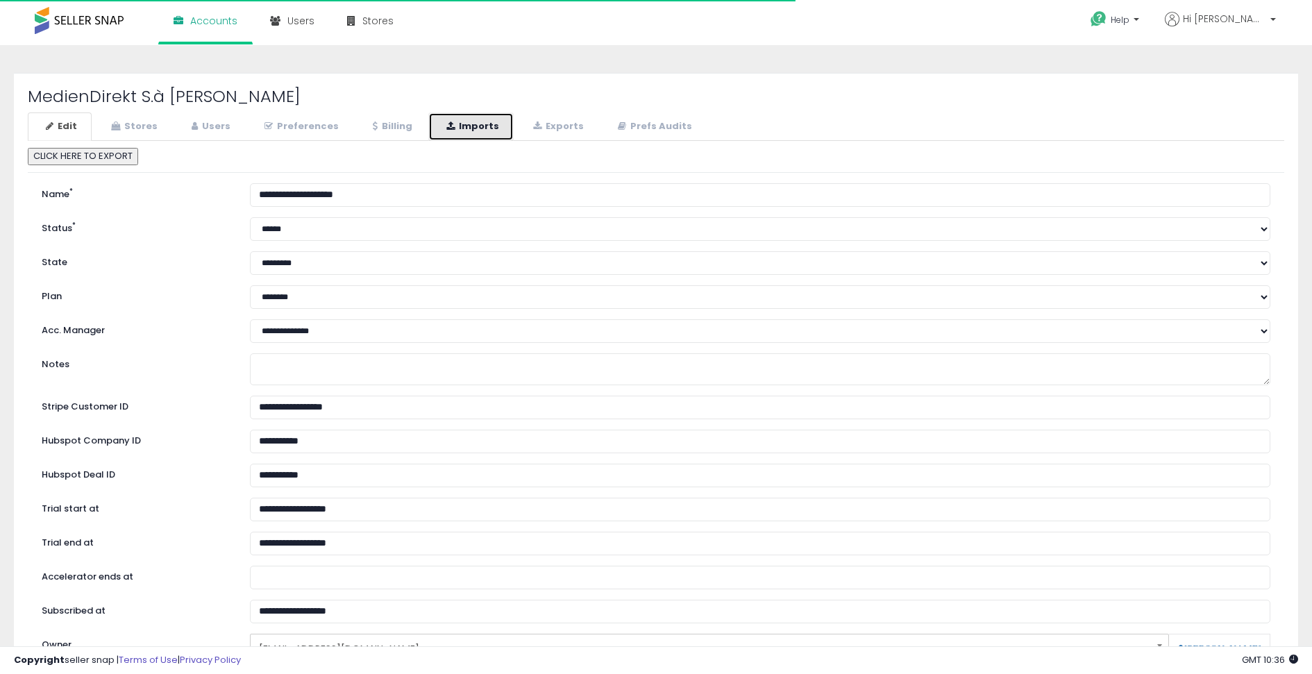
click at [455, 121] on link "Imports" at bounding box center [470, 126] width 85 height 28
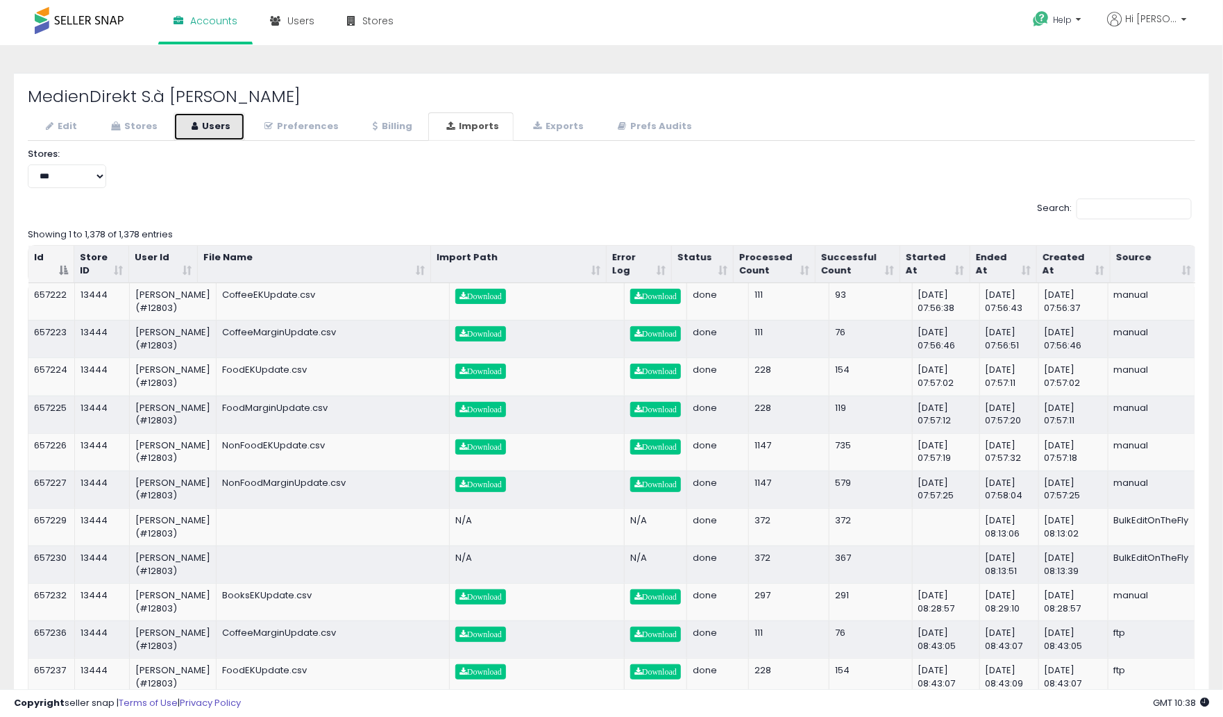
click at [228, 133] on link "Users" at bounding box center [208, 126] width 71 height 28
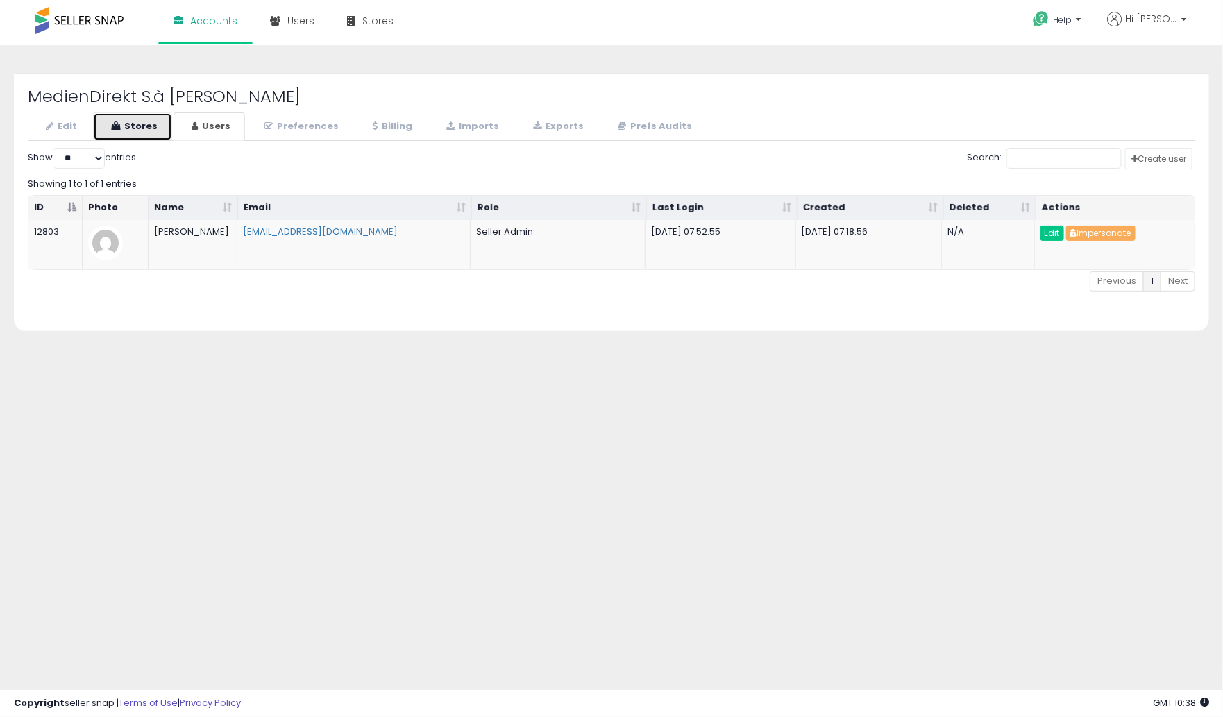
click at [143, 133] on link "Stores" at bounding box center [132, 126] width 79 height 28
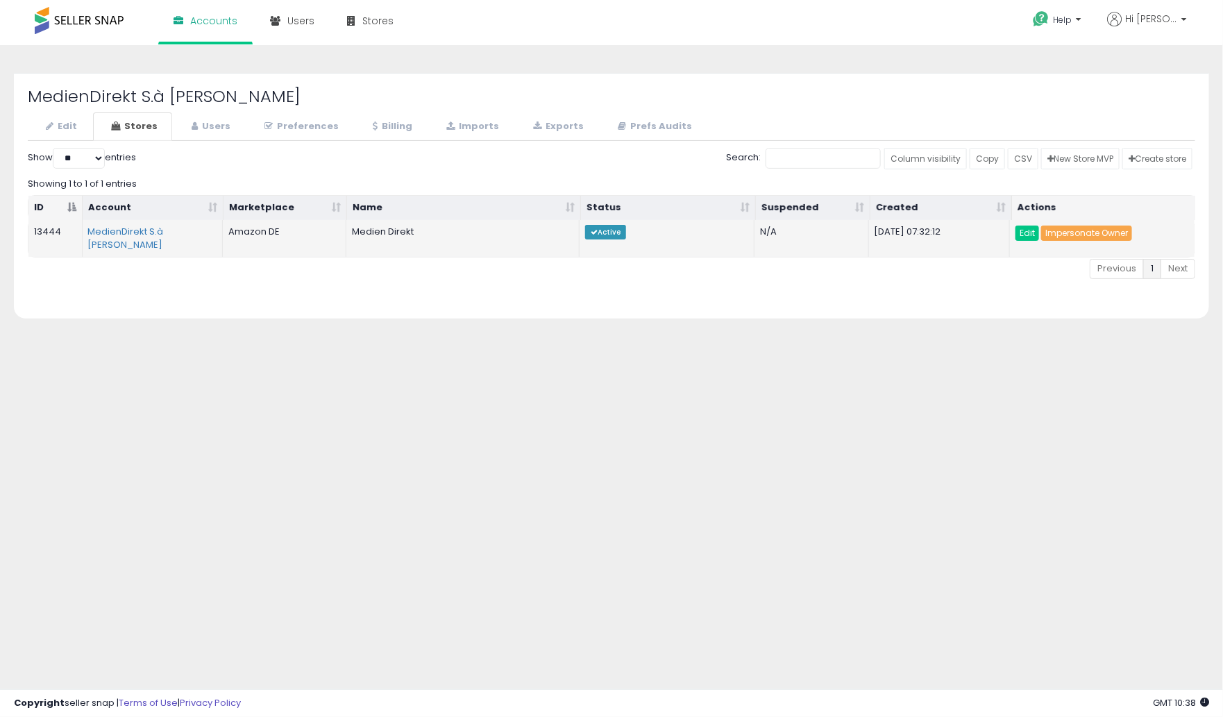
click at [1065, 231] on link "Impersonate Owner" at bounding box center [1086, 233] width 91 height 15
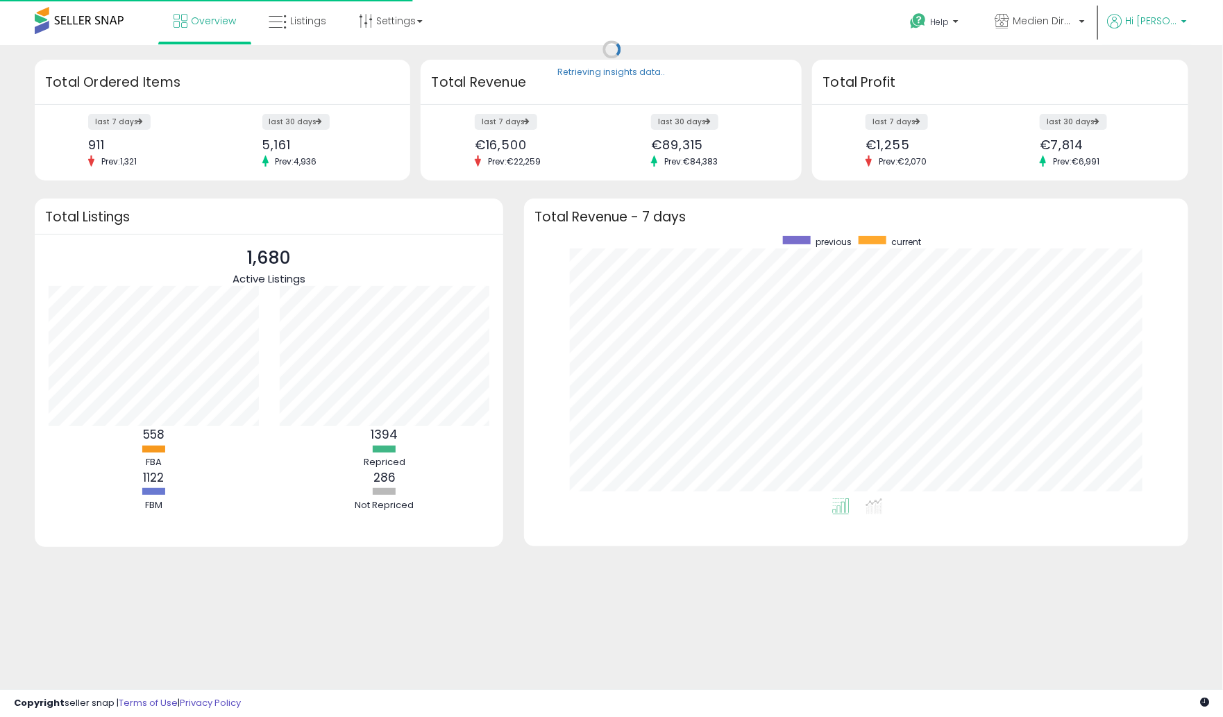
scroll to position [262, 636]
click at [1171, 22] on span "Hi [PERSON_NAME]" at bounding box center [1151, 21] width 52 height 14
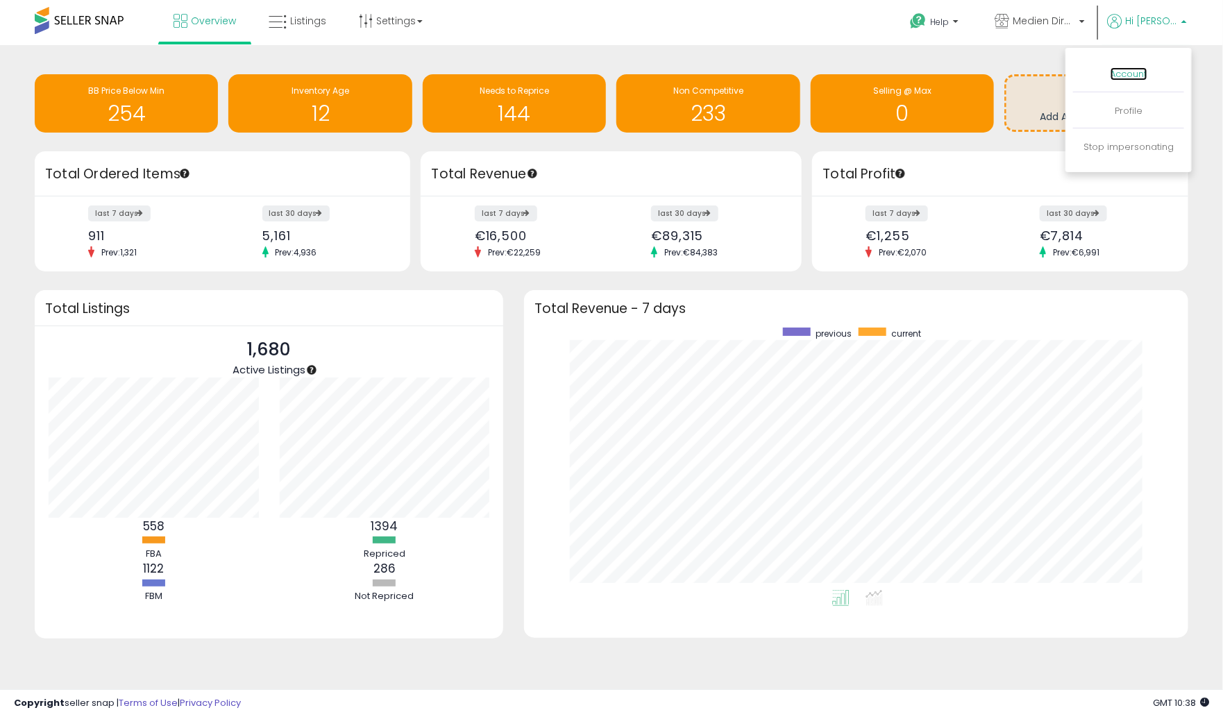
click at [1130, 76] on link "Account" at bounding box center [1128, 73] width 37 height 13
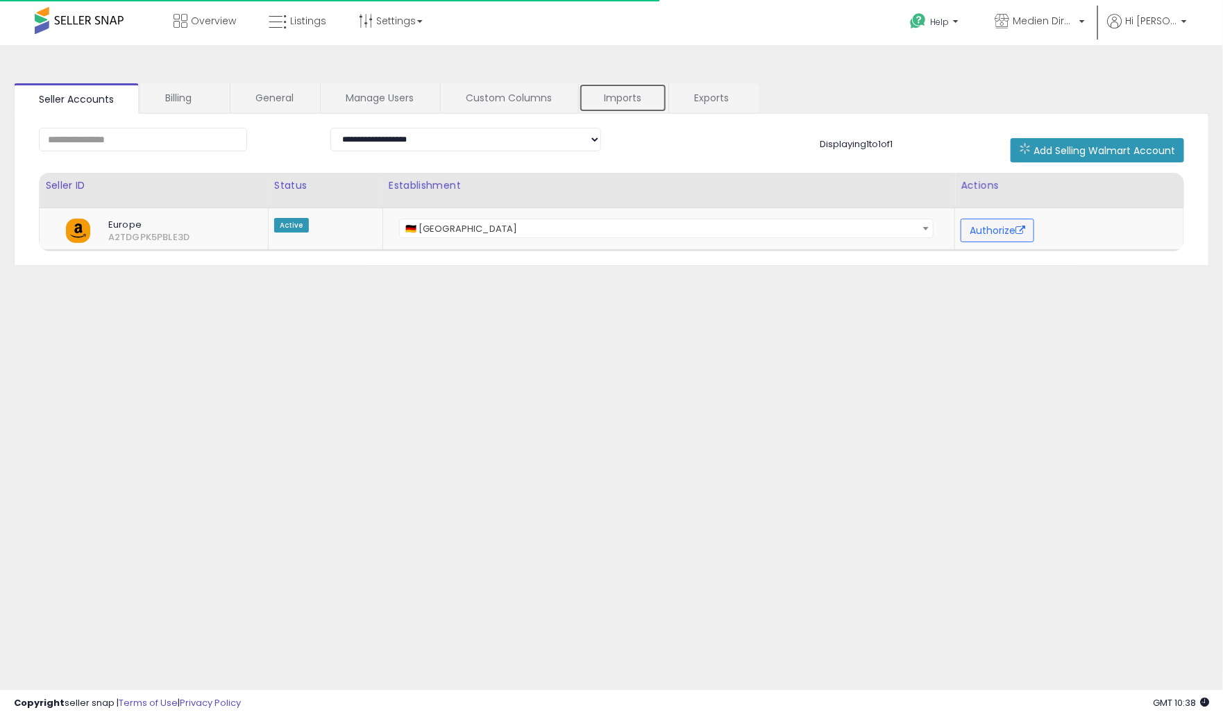
click at [640, 92] on link "Imports" at bounding box center [623, 97] width 88 height 29
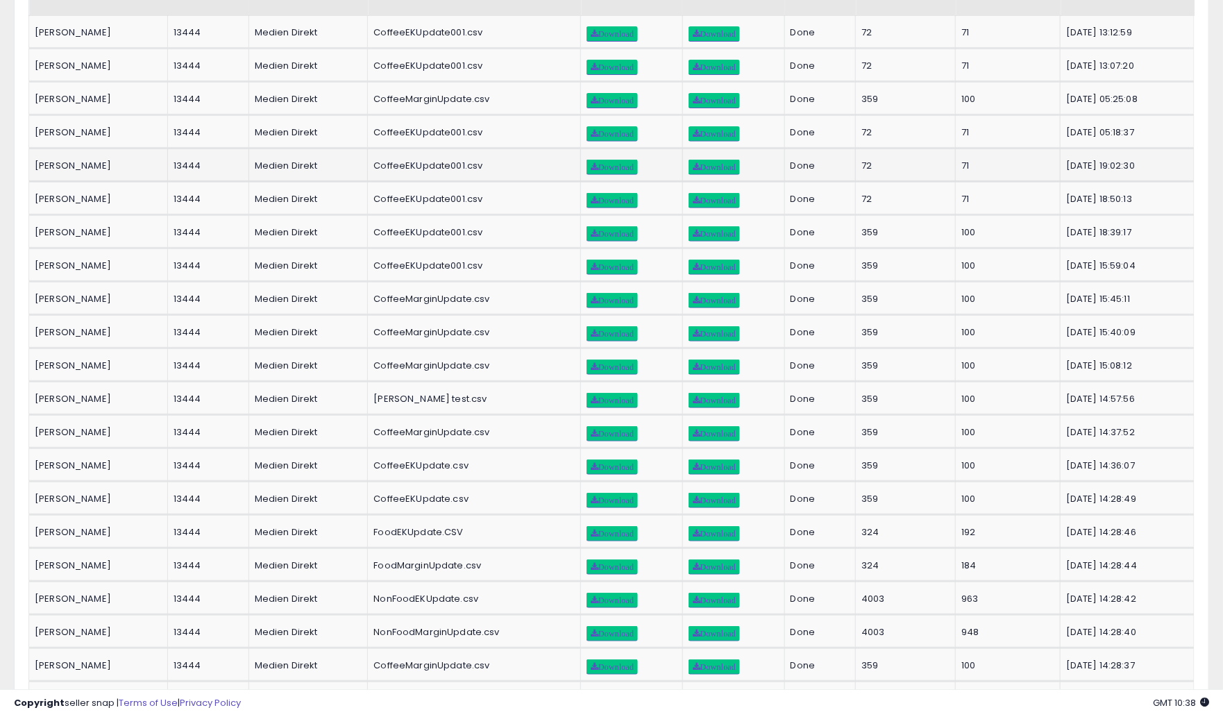
scroll to position [178, 0]
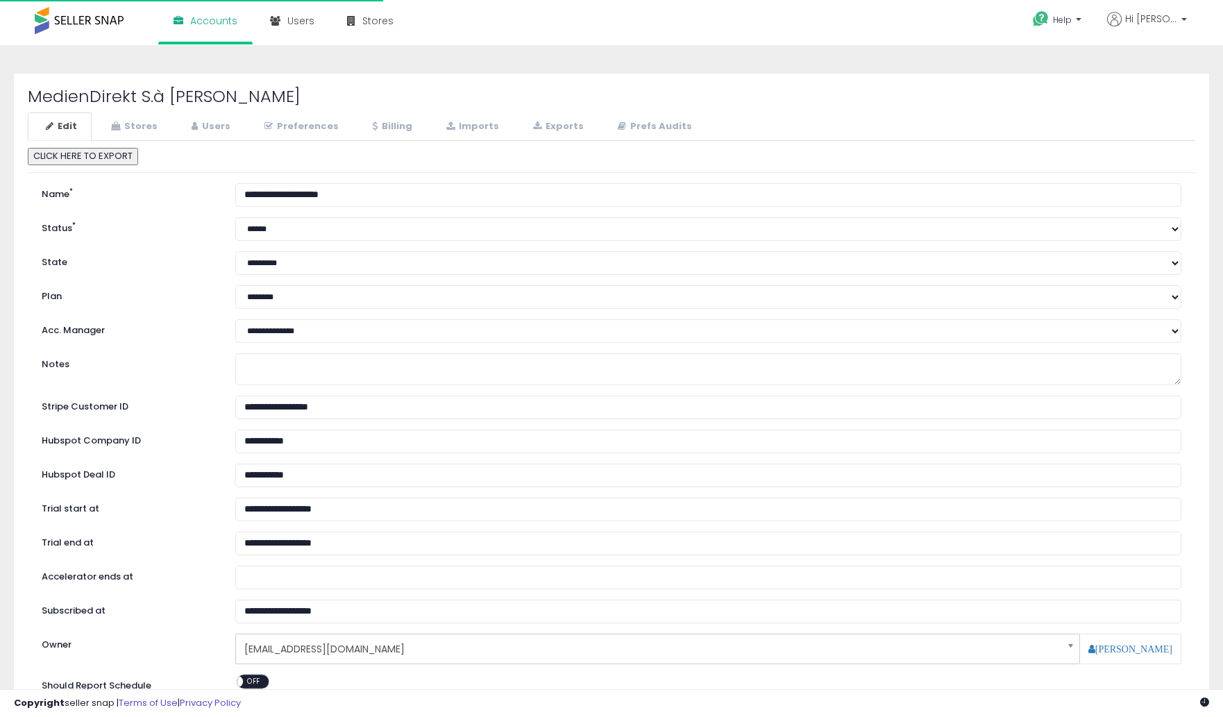
select select "**"
click at [139, 123] on link "Stores" at bounding box center [132, 126] width 79 height 28
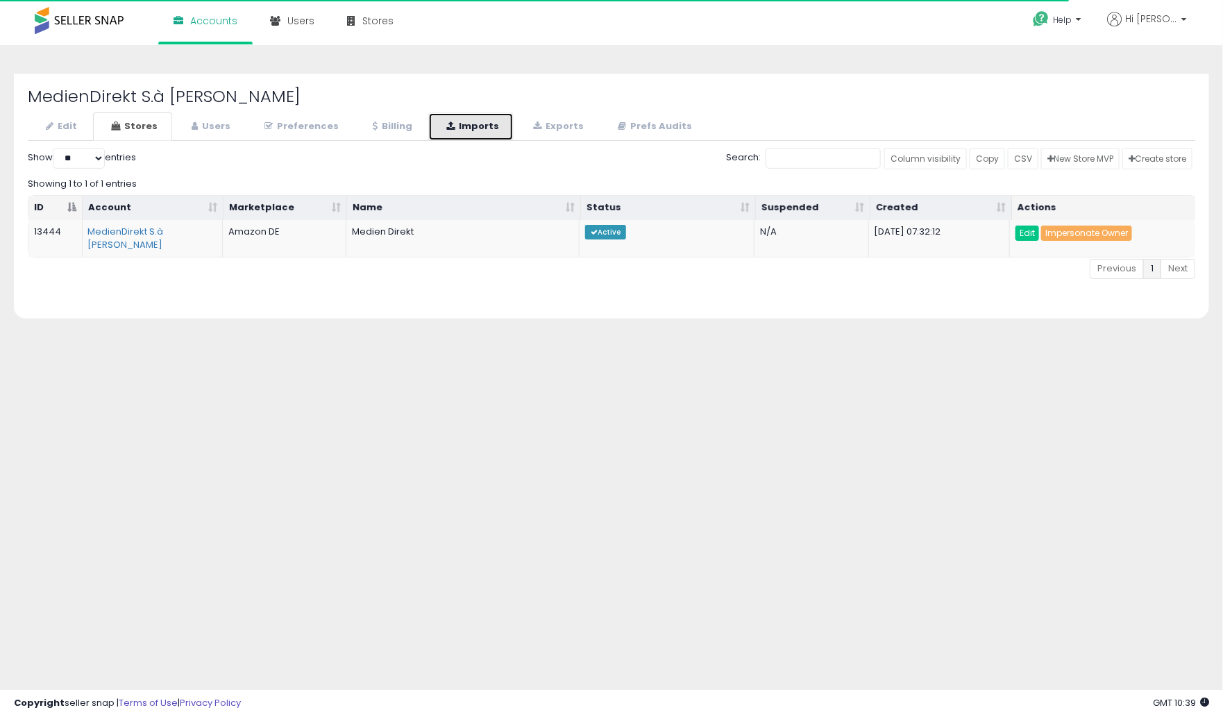
click at [501, 132] on link "Imports" at bounding box center [470, 126] width 85 height 28
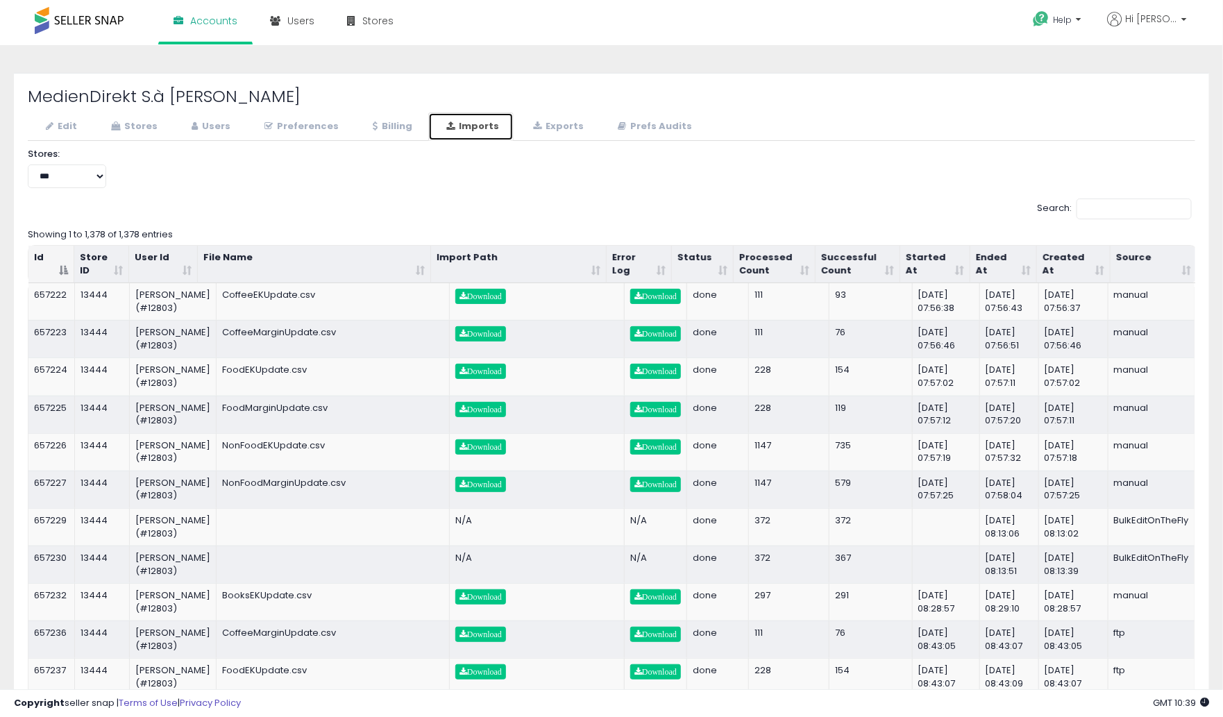
click at [964, 269] on th "Started At" at bounding box center [935, 264] width 70 height 37
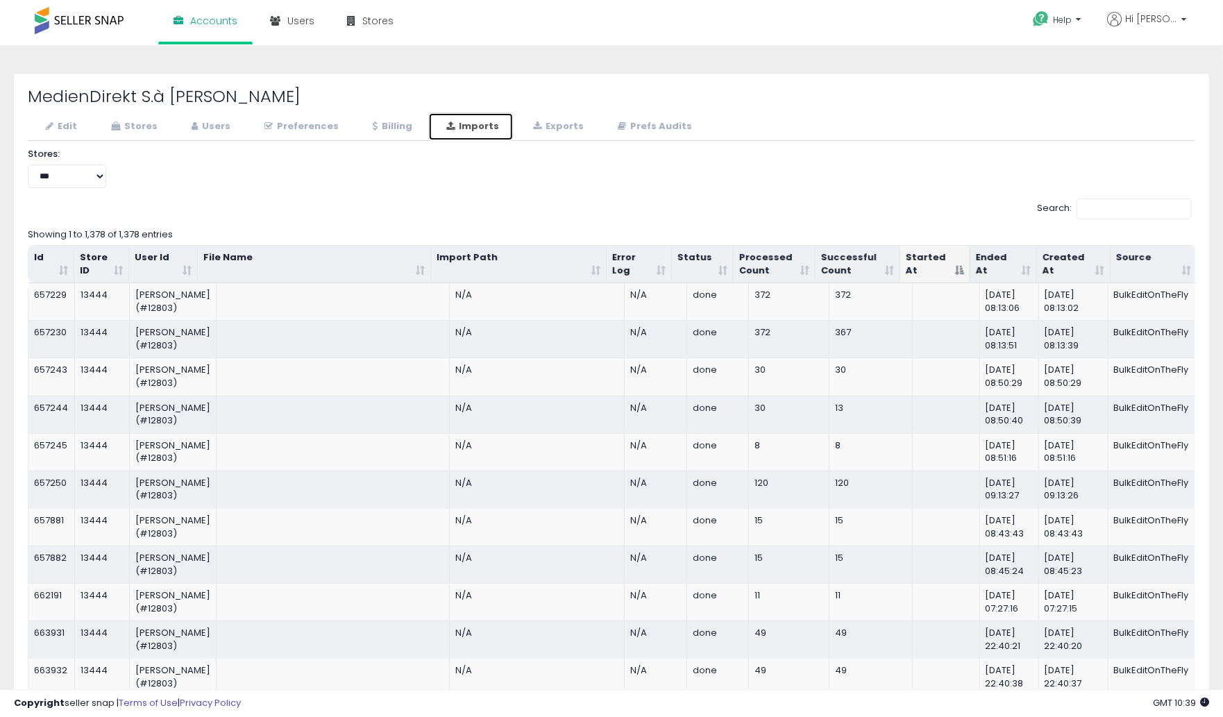
click at [962, 270] on th "Started At" at bounding box center [935, 264] width 70 height 37
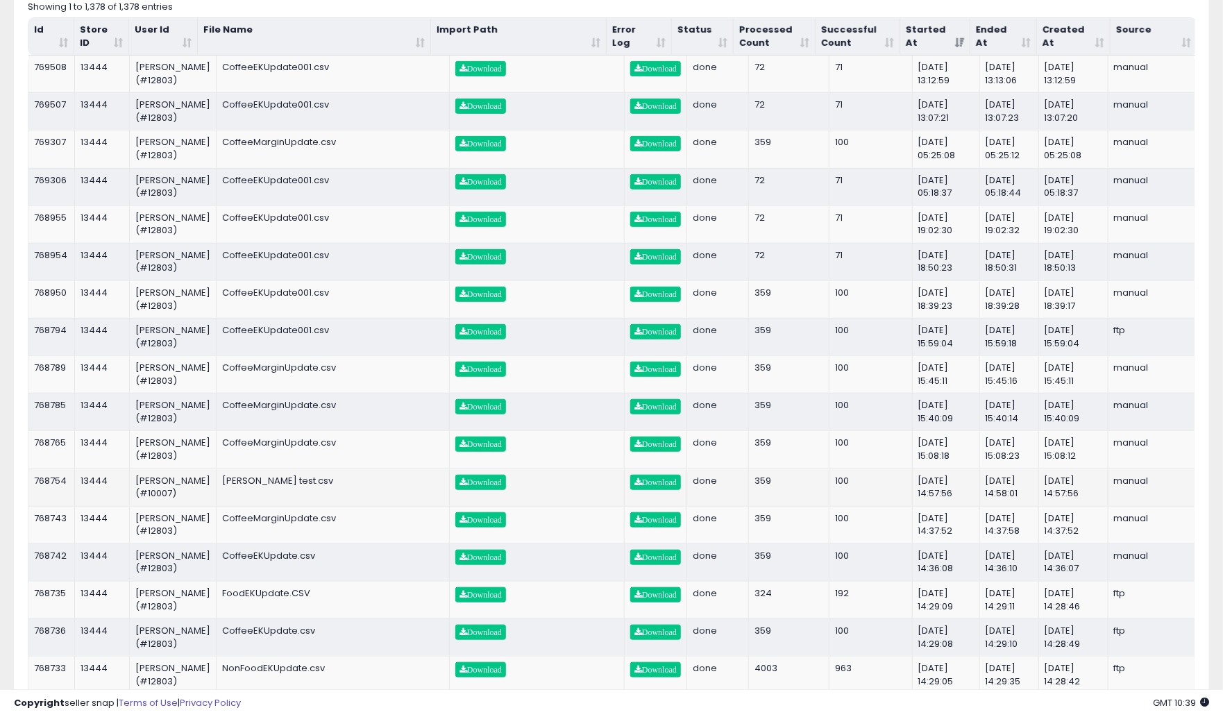
scroll to position [238, 0]
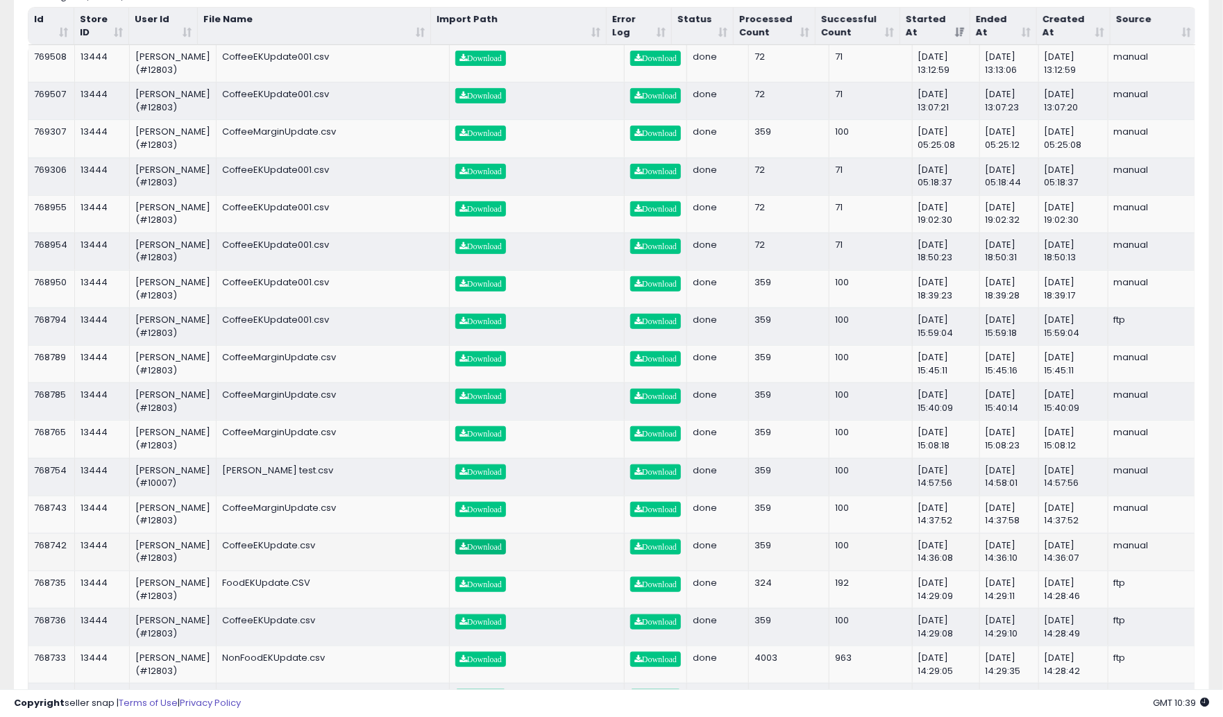
click at [477, 554] on link "Download" at bounding box center [480, 546] width 51 height 15
drag, startPoint x: 312, startPoint y: 559, endPoint x: 201, endPoint y: 561, distance: 111.1
click at [217, 561] on td "CoffeeEKUpdate.csv" at bounding box center [333, 551] width 233 height 37
copy td "CoffeeEKUpdate.csv"
click at [468, 551] on span "Download" at bounding box center [480, 547] width 42 height 8
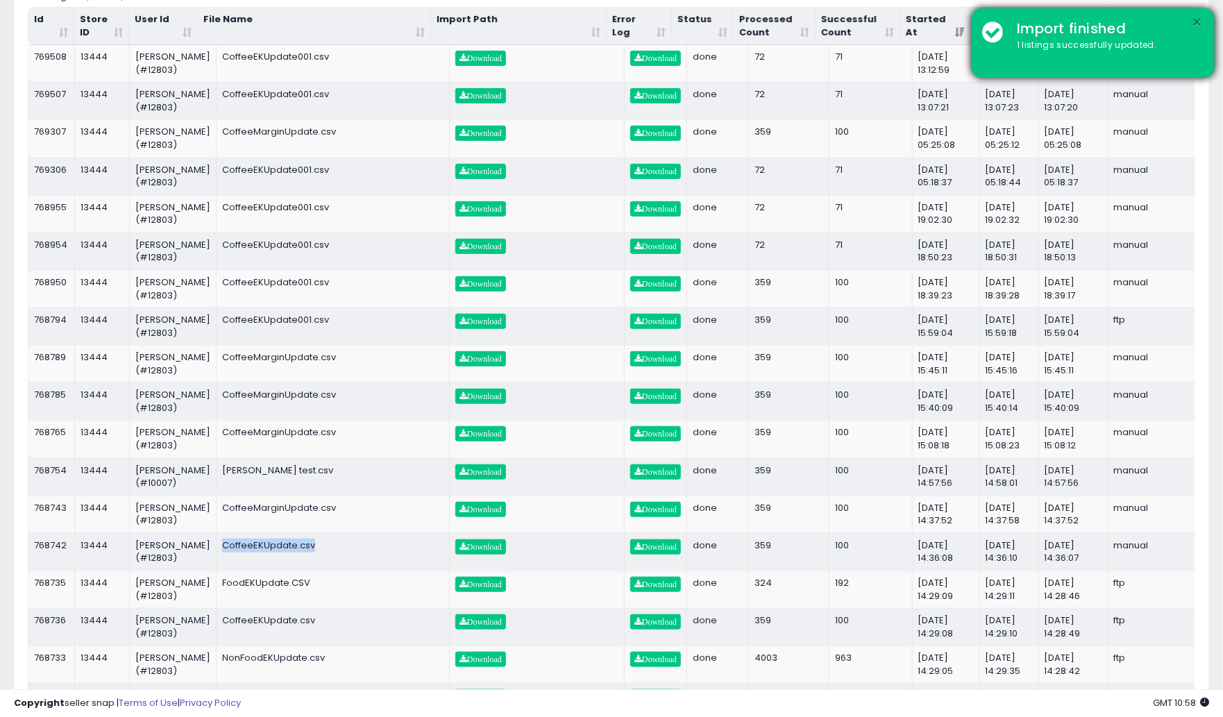
click at [1198, 25] on button "×" at bounding box center [1196, 22] width 11 height 17
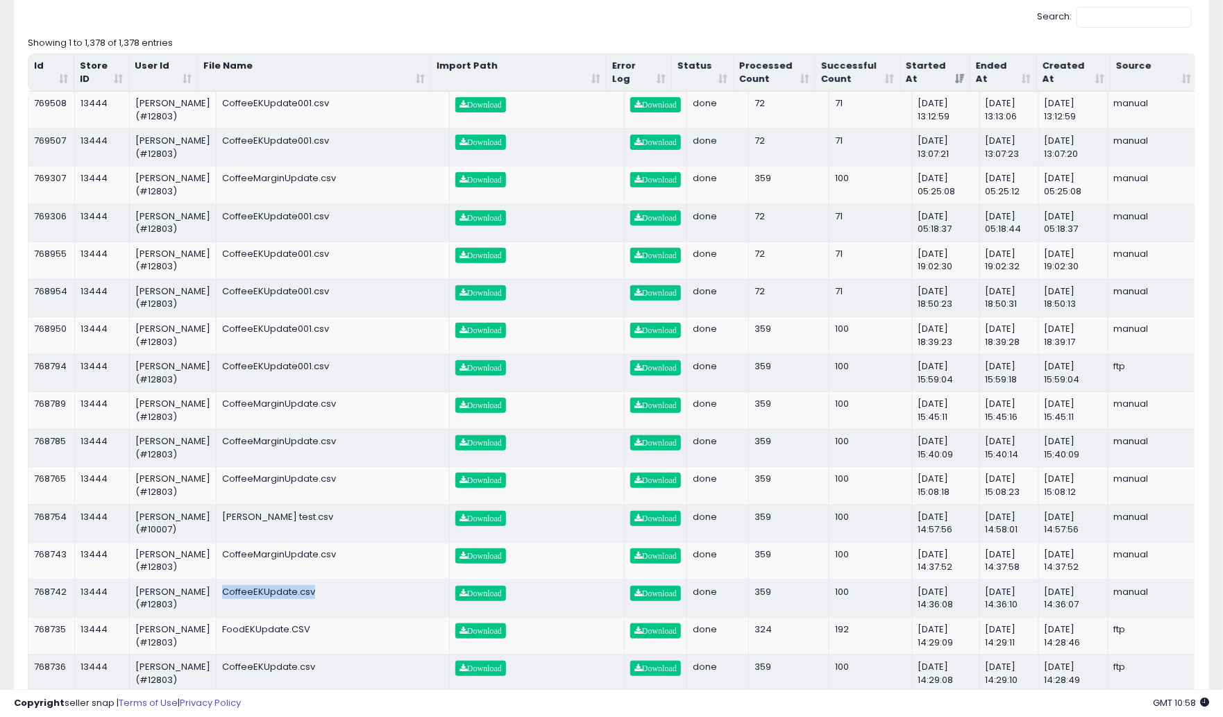
scroll to position [189, 0]
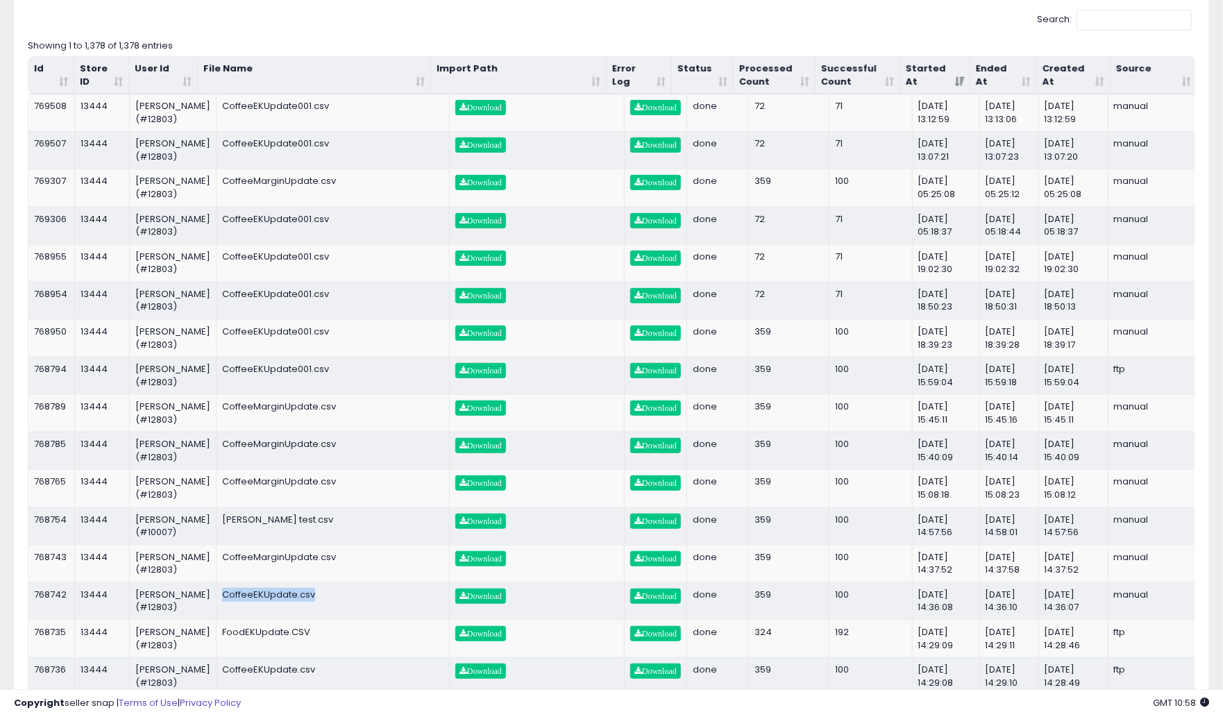
click at [957, 80] on th "Started At" at bounding box center [935, 75] width 70 height 37
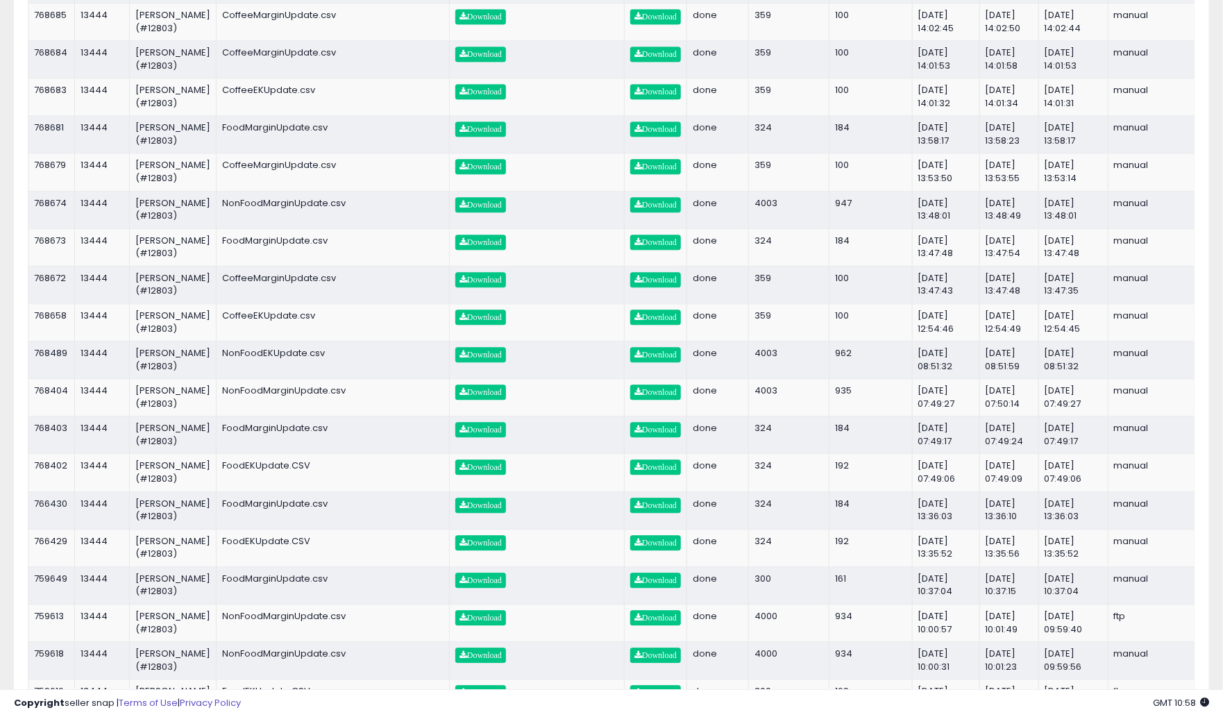
scroll to position [1409, 0]
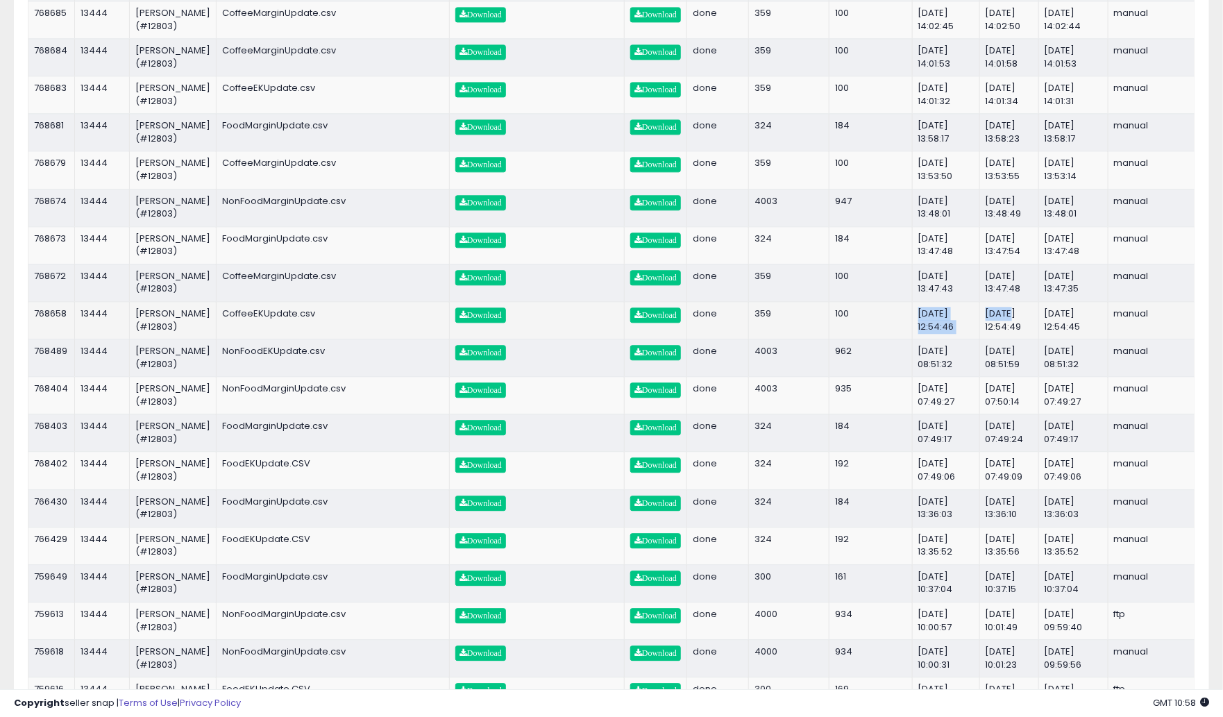
drag, startPoint x: 863, startPoint y: 340, endPoint x: 1001, endPoint y: 340, distance: 138.1
click at [1001, 339] on tr "768658 13444 Dirk Weber (#12803) CoffeeEKUpdate.csv Download Download done 359 …" at bounding box center [611, 319] width 1166 height 37
click at [464, 319] on span "Download" at bounding box center [480, 315] width 42 height 8
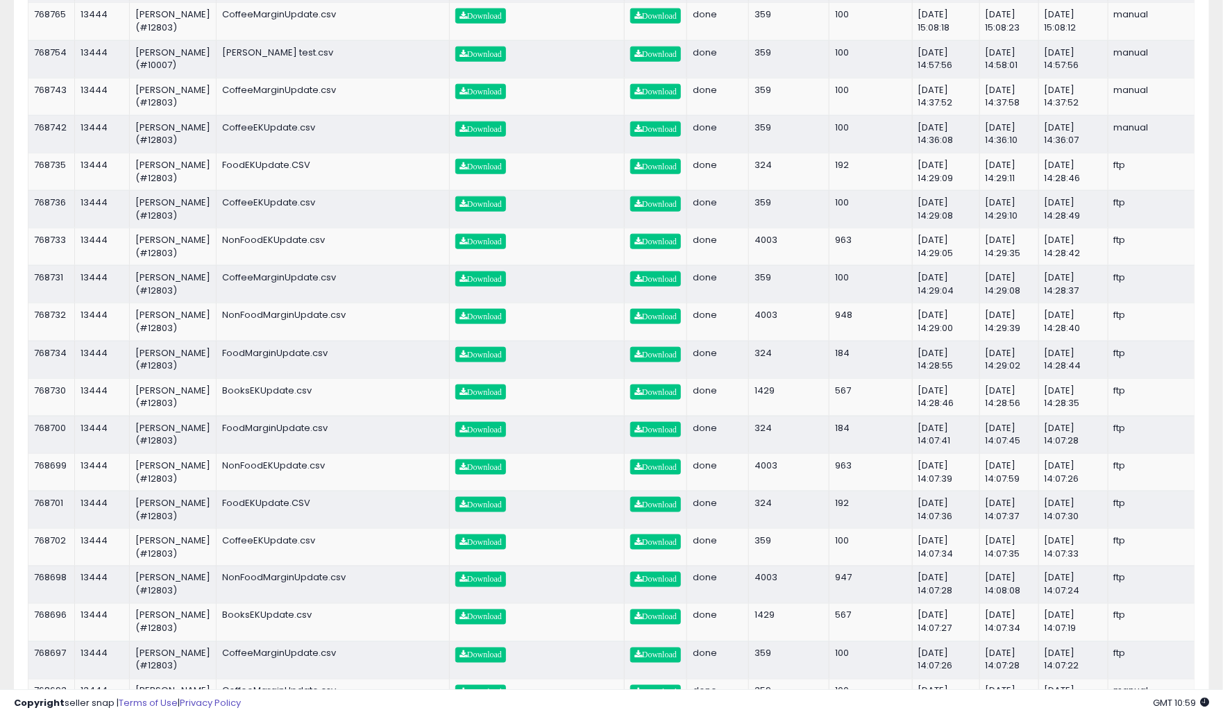
scroll to position [661, 0]
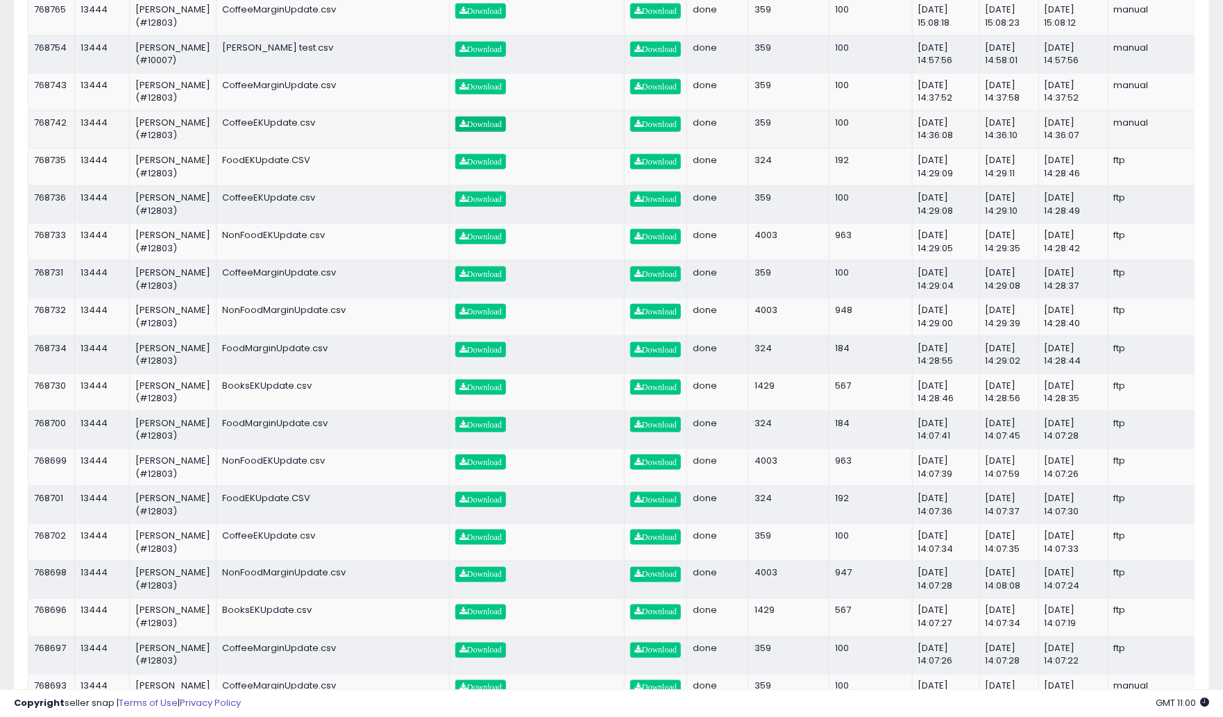
click at [459, 128] on span "Download" at bounding box center [480, 124] width 42 height 8
click at [467, 91] on span "Download" at bounding box center [480, 87] width 42 height 8
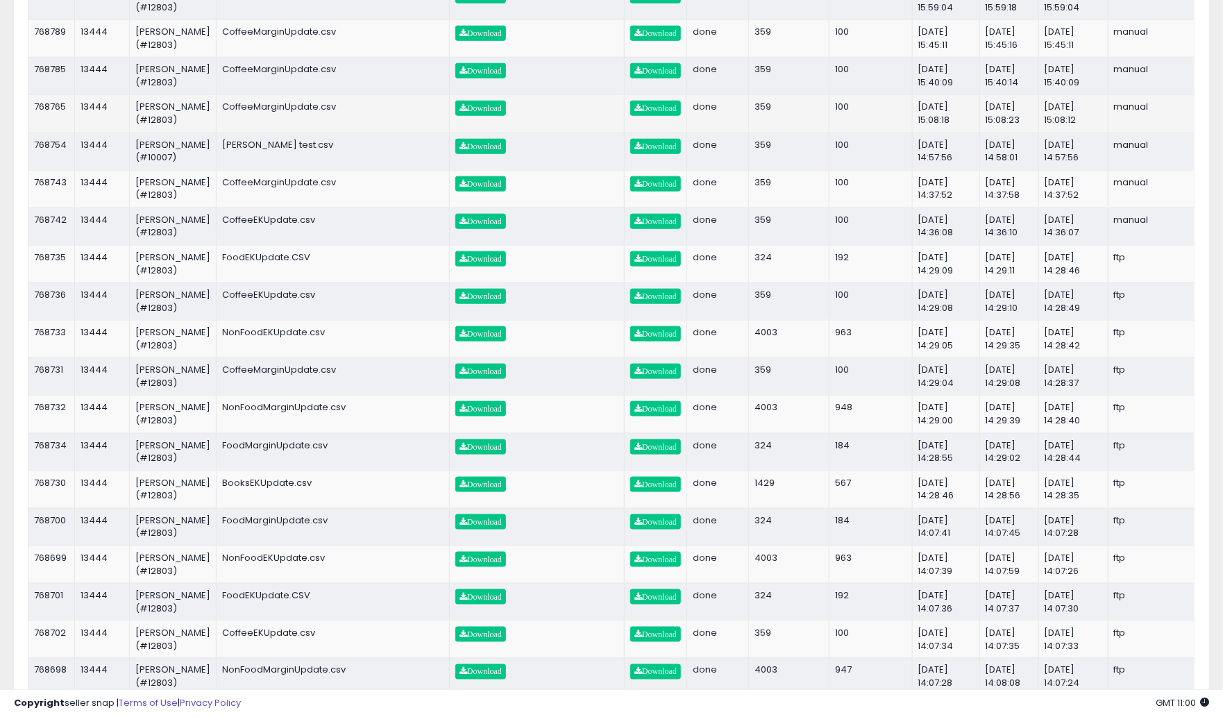
scroll to position [562, 0]
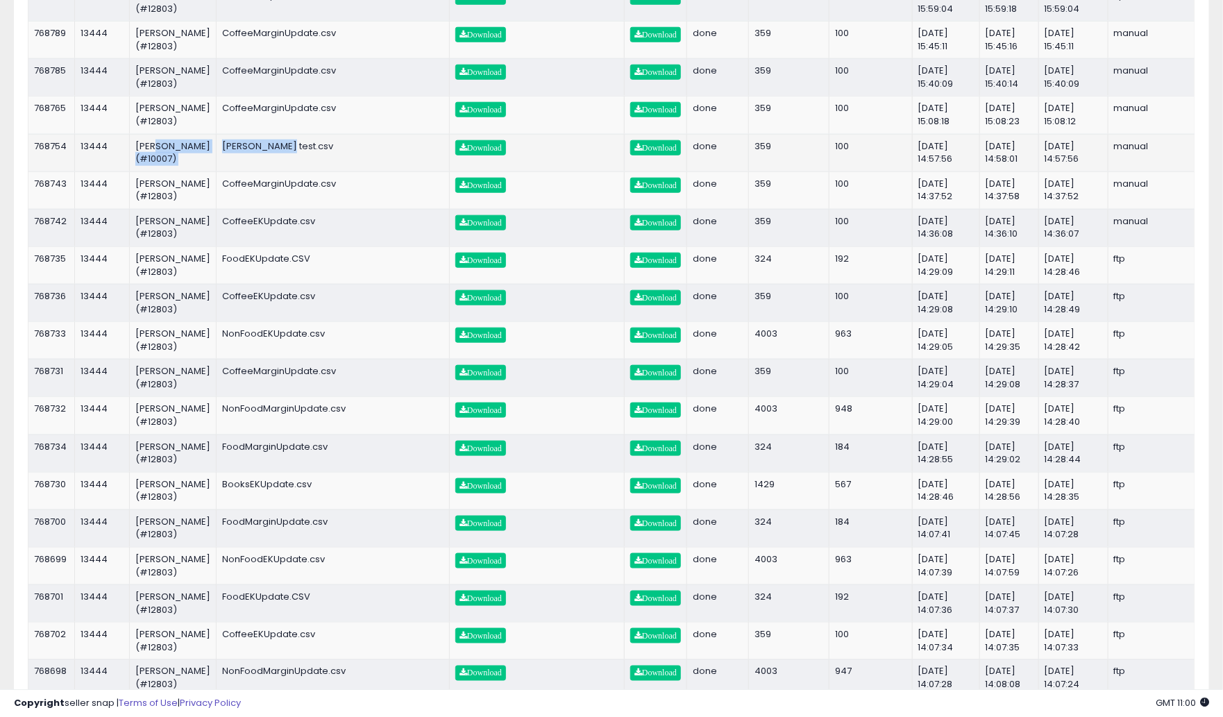
drag, startPoint x: 188, startPoint y: 148, endPoint x: 343, endPoint y: 149, distance: 154.8
click at [343, 149] on tr "768754 13444 Adam Privaldos (#10007) adam test.csv Download Download done 359 1…" at bounding box center [611, 152] width 1166 height 37
drag, startPoint x: 191, startPoint y: 196, endPoint x: 398, endPoint y: 201, distance: 207.5
click at [398, 201] on tr "768743 13444 Dirk Weber (#12803) CoffeeMarginUpdate.csv Download Download done …" at bounding box center [611, 189] width 1166 height 37
drag, startPoint x: 944, startPoint y: 213, endPoint x: 897, endPoint y: 199, distance: 49.9
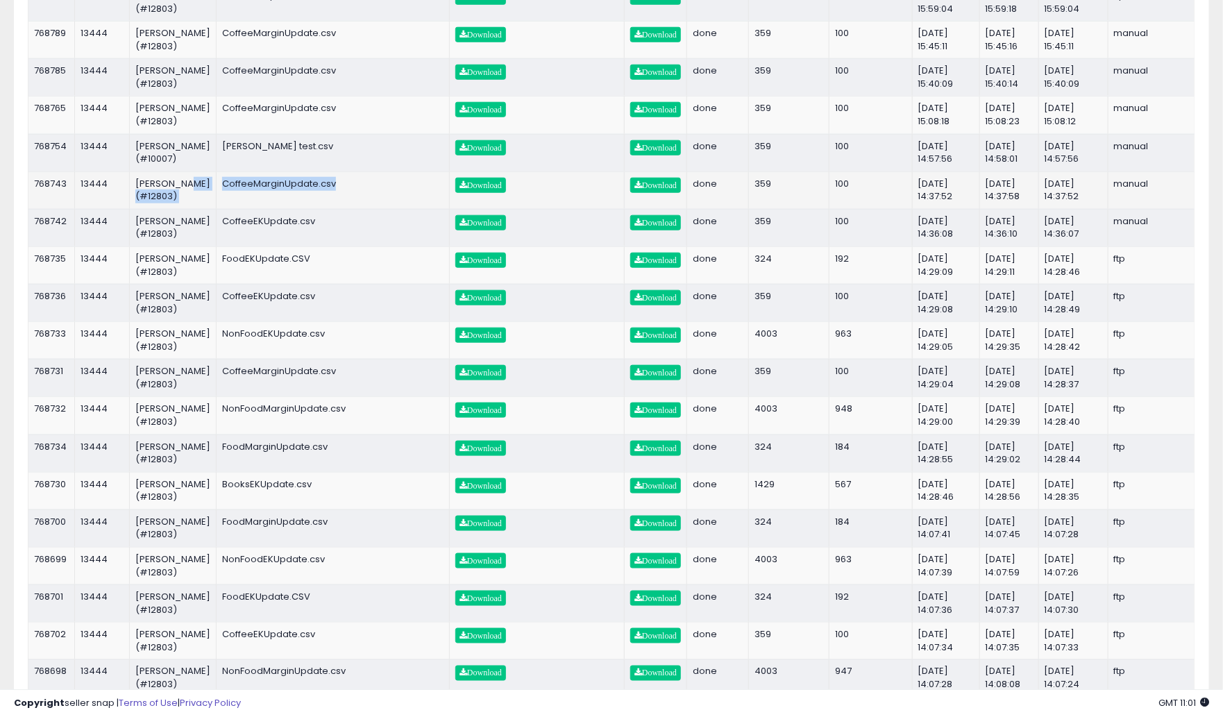
click at [913, 199] on td "[DATE] 14:37:52" at bounding box center [946, 189] width 67 height 37
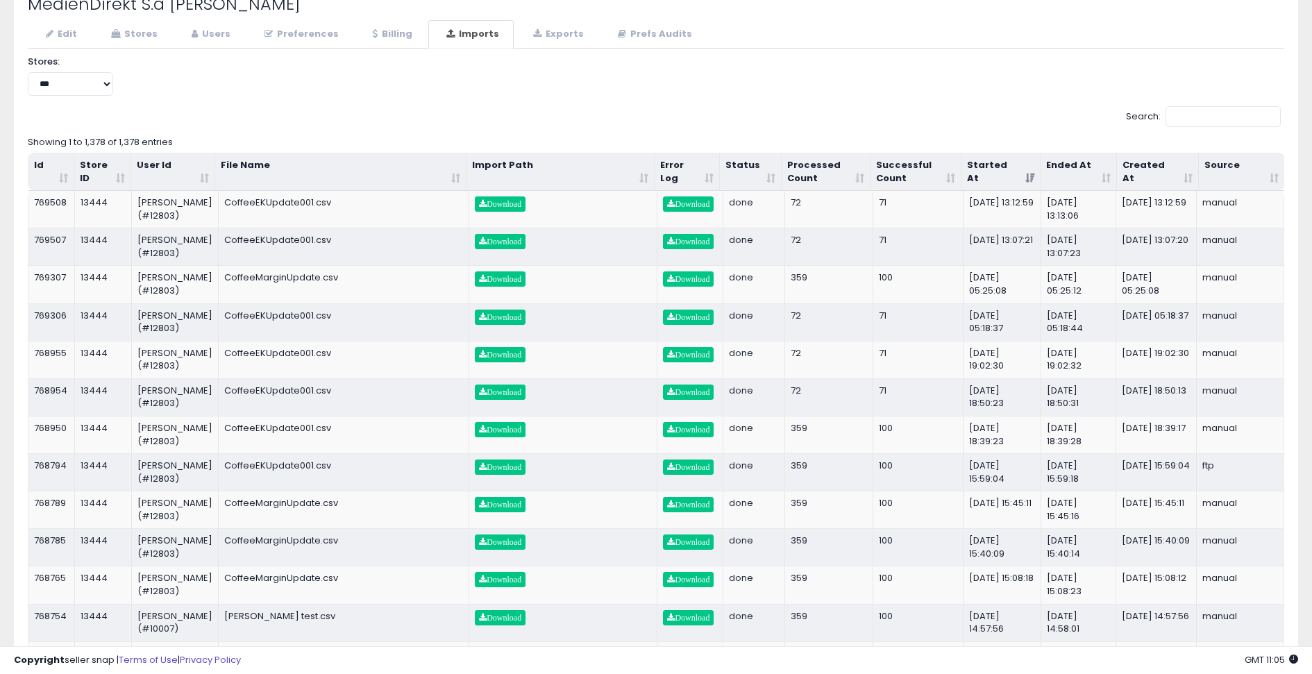
scroll to position [0, 0]
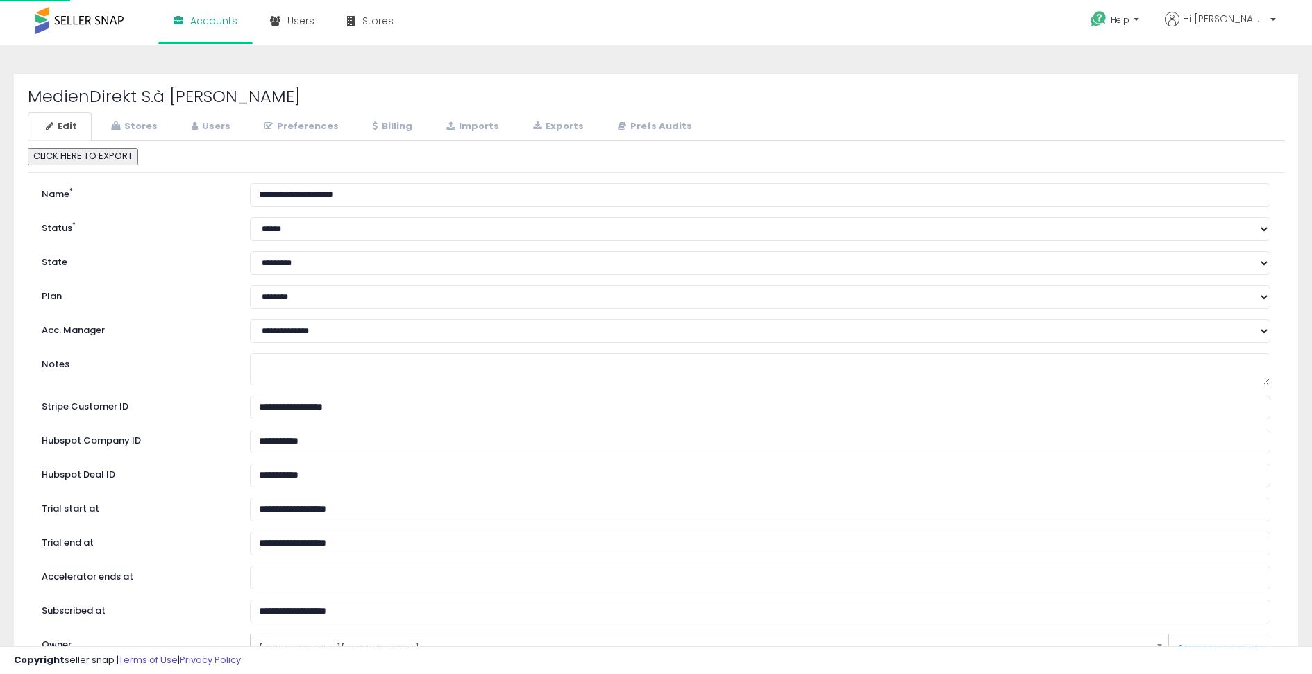
click at [188, 94] on h2 "MedienDirekt S.à [PERSON_NAME]" at bounding box center [656, 96] width 1256 height 18
drag, startPoint x: 189, startPoint y: 94, endPoint x: 40, endPoint y: 90, distance: 148.6
click at [40, 90] on h2 "MedienDirekt S.à [PERSON_NAME]" at bounding box center [656, 96] width 1256 height 18
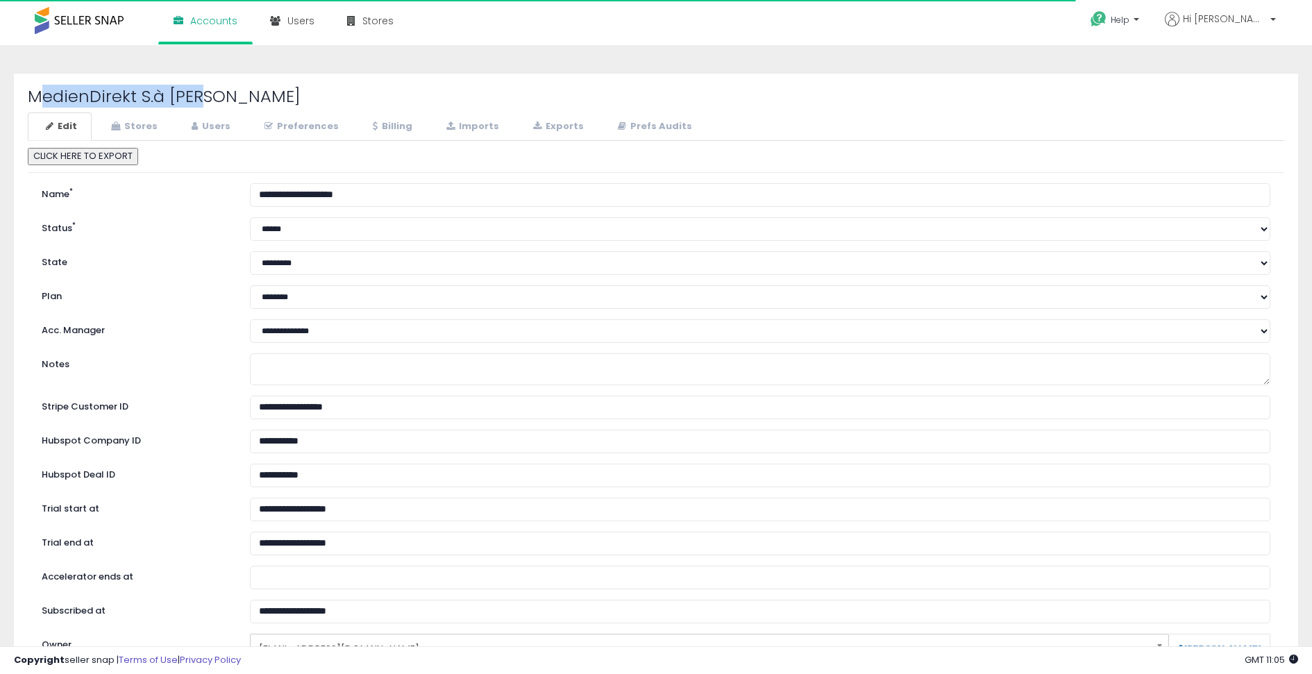
click at [157, 94] on h2 "MedienDirekt S.à [PERSON_NAME]" at bounding box center [656, 96] width 1256 height 18
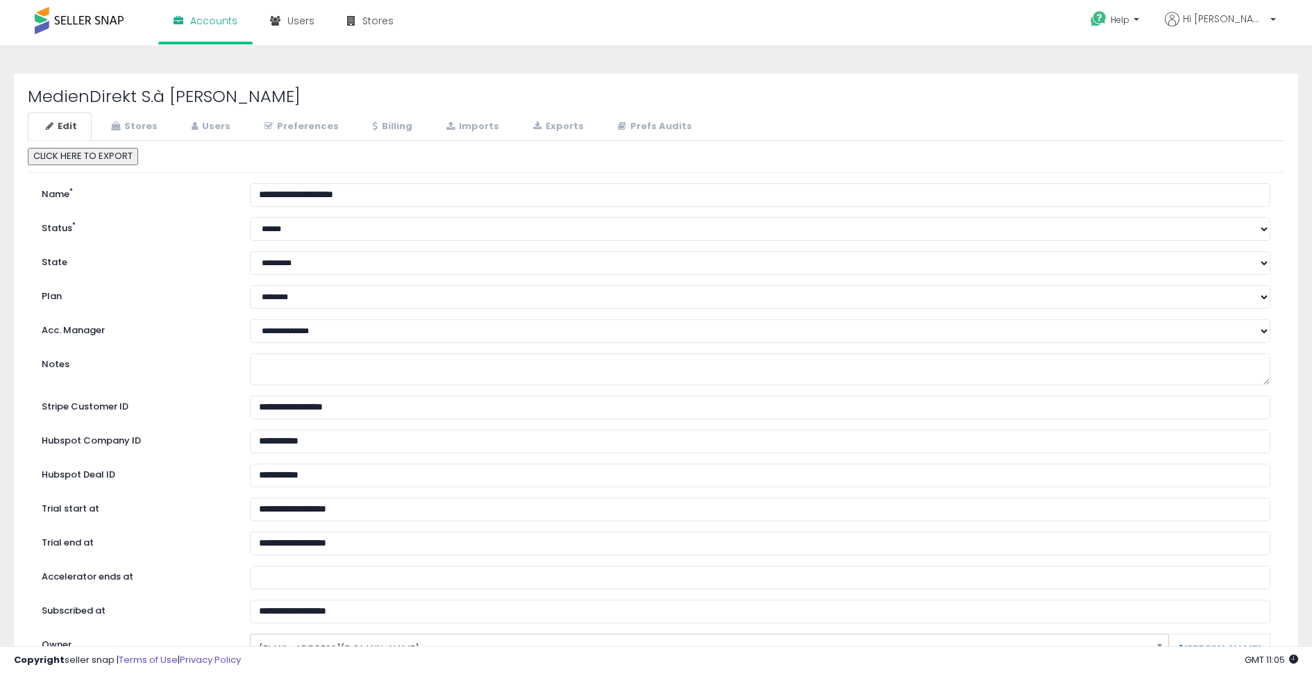
click at [226, 88] on h2 "MedienDirekt S.à [PERSON_NAME]" at bounding box center [656, 96] width 1256 height 18
click at [141, 128] on link "Stores" at bounding box center [132, 126] width 79 height 28
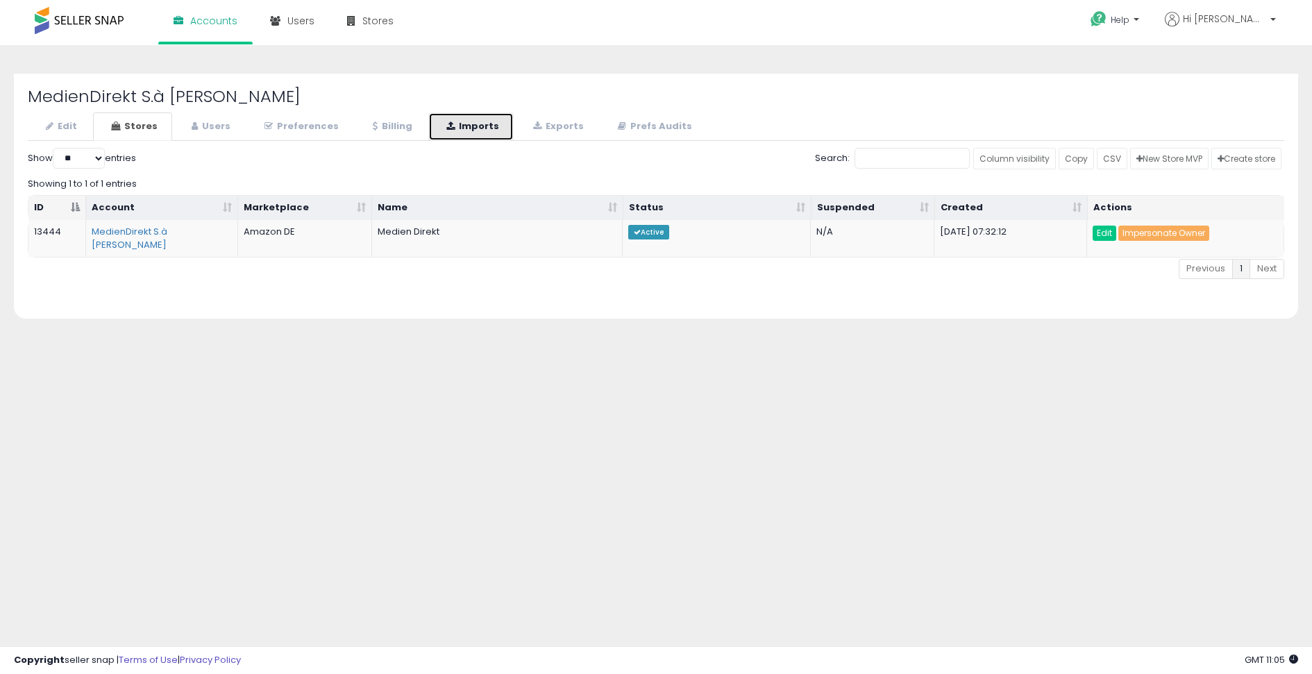
click at [461, 129] on link "Imports" at bounding box center [470, 126] width 85 height 28
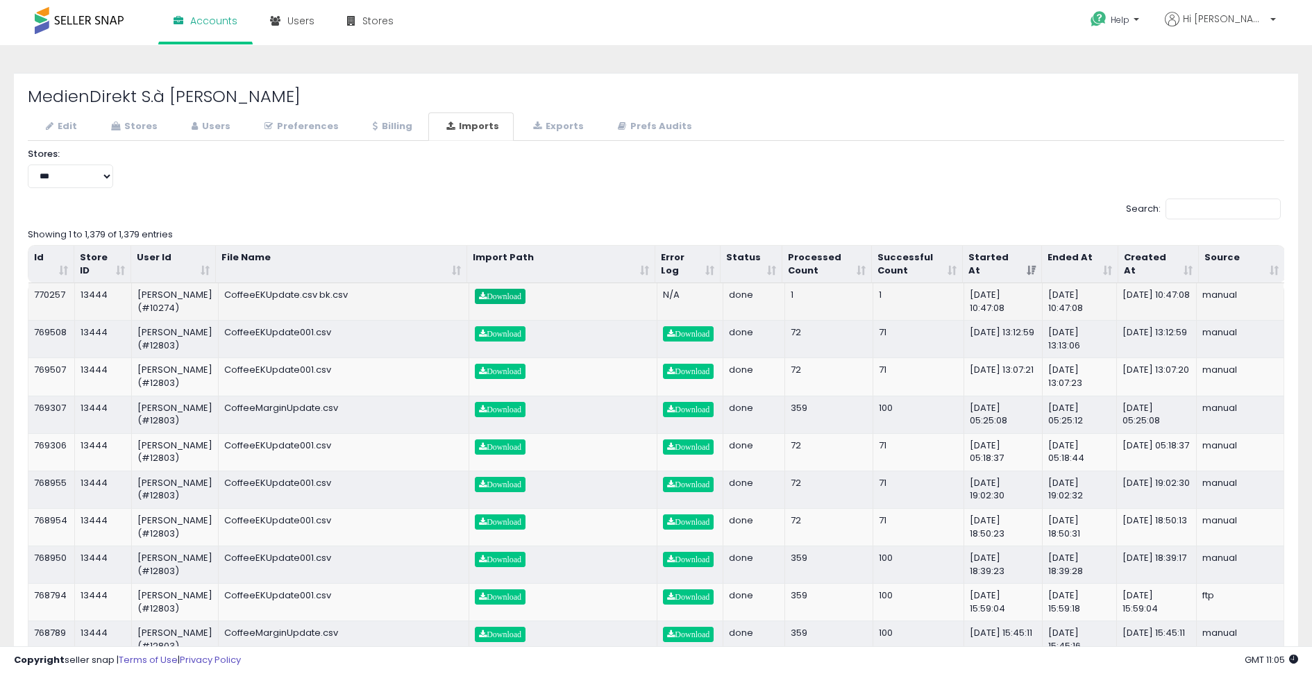
click at [494, 294] on span "Download" at bounding box center [500, 296] width 42 height 8
